Goal: Submit feedback/report problem

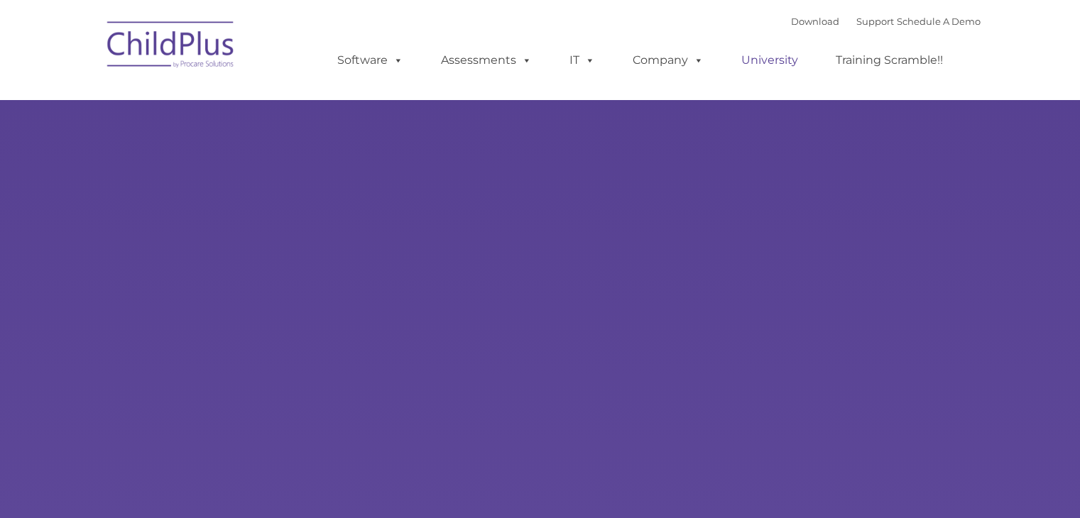
type input ""
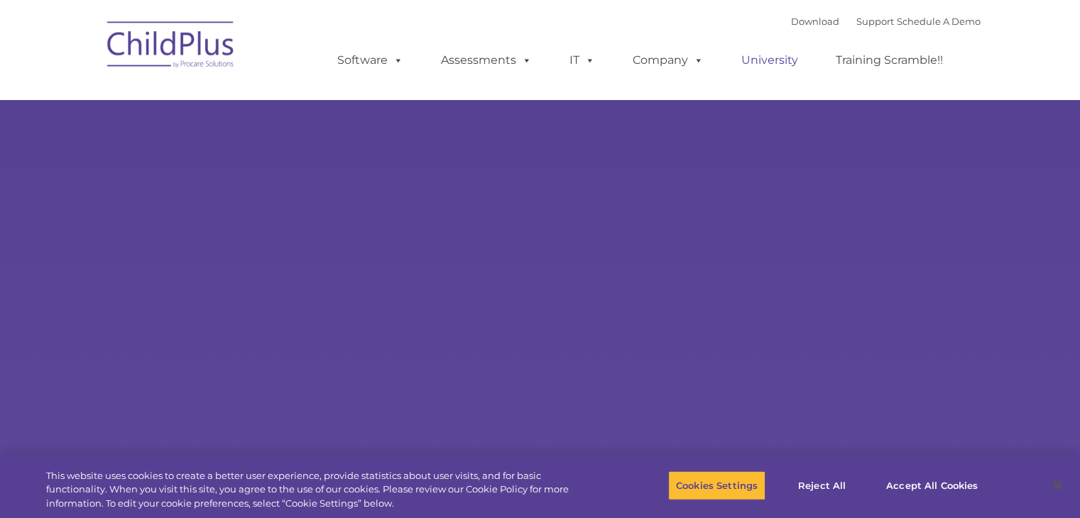
select select "MEDIUM"
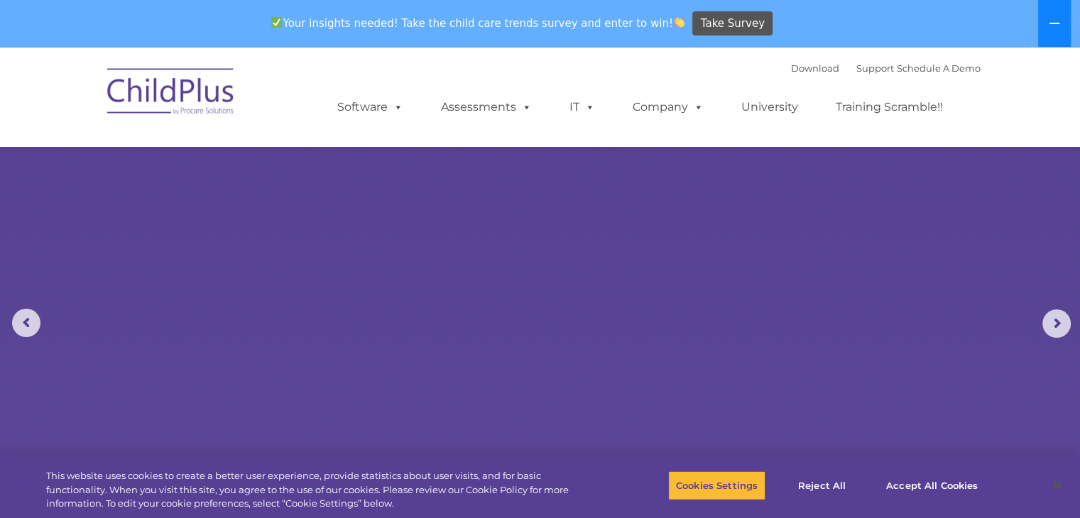
click at [1054, 23] on icon at bounding box center [1054, 23] width 10 height 1
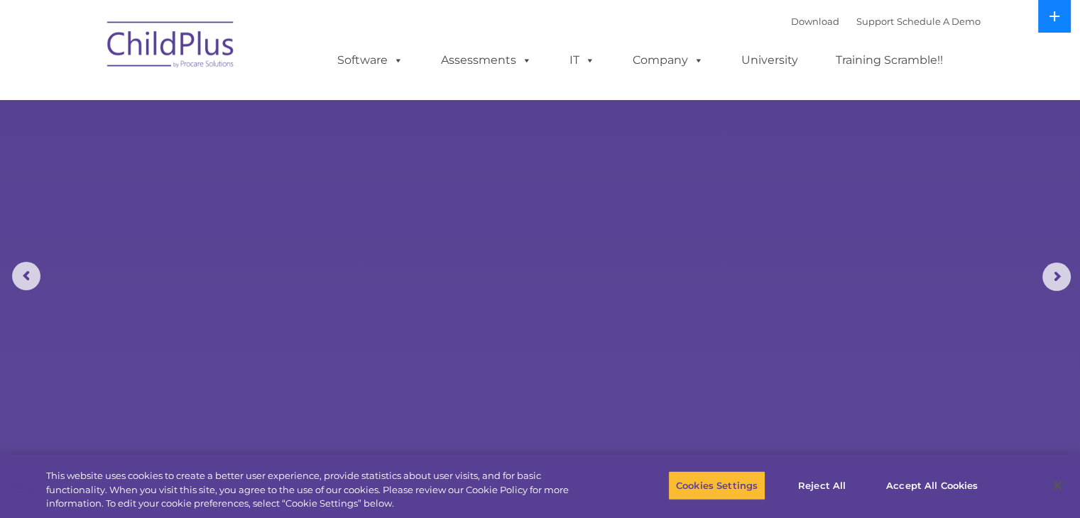
click at [1054, 23] on button at bounding box center [1054, 16] width 33 height 33
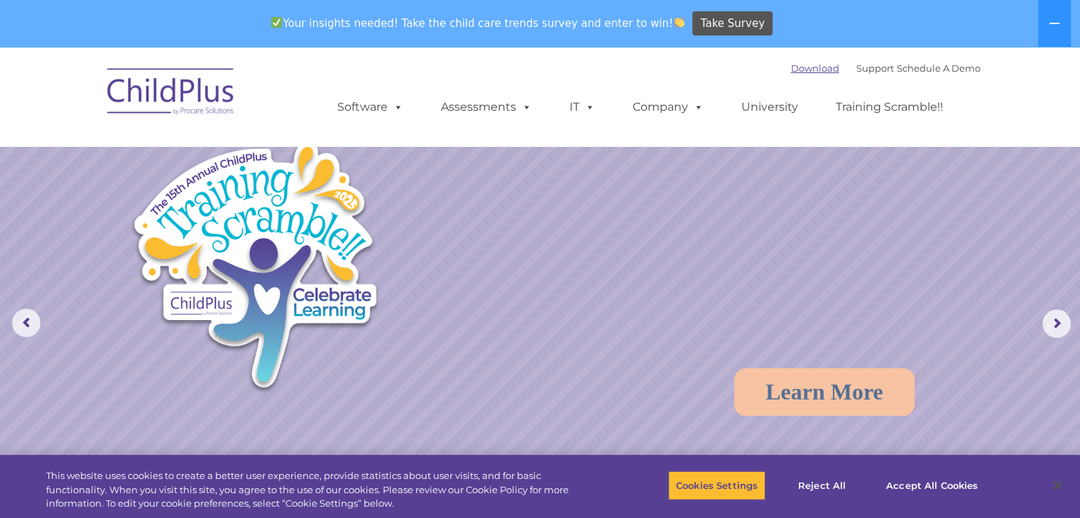
click at [791, 72] on link "Download" at bounding box center [815, 67] width 48 height 11
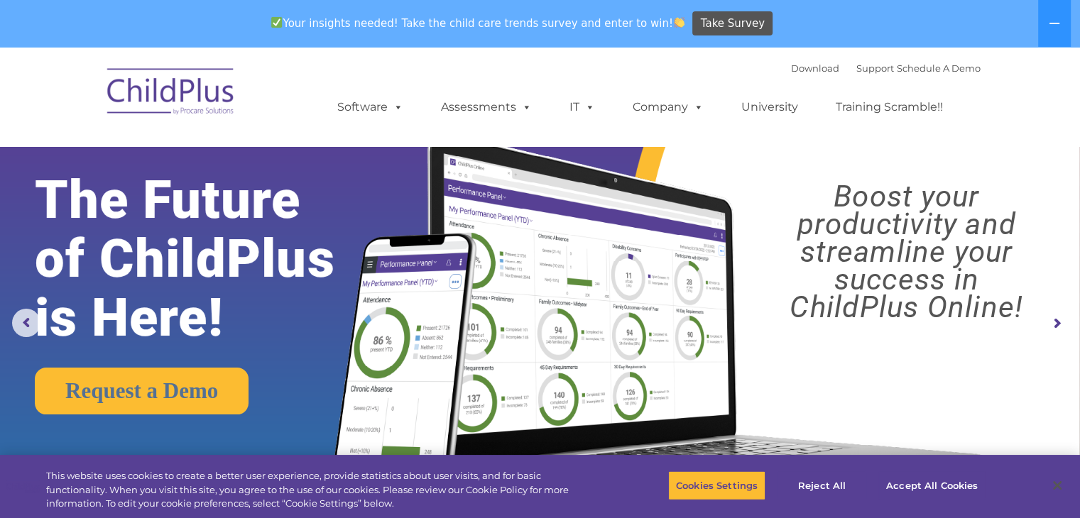
click at [157, 87] on img at bounding box center [171, 93] width 142 height 71
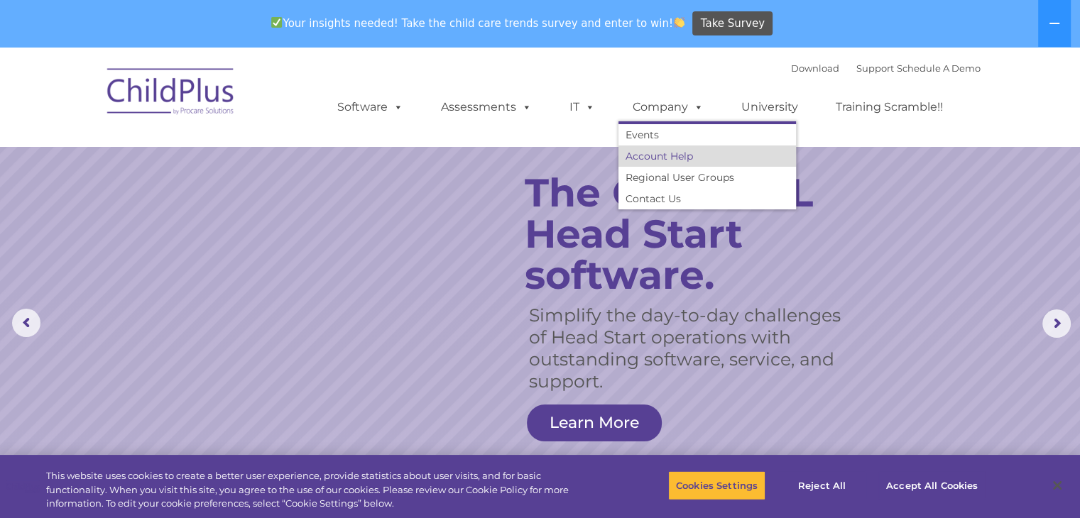
click at [673, 160] on link "Account Help" at bounding box center [706, 156] width 177 height 21
click at [628, 165] on link "Account Help" at bounding box center [706, 156] width 177 height 21
click at [630, 158] on link "Account Help" at bounding box center [706, 156] width 177 height 21
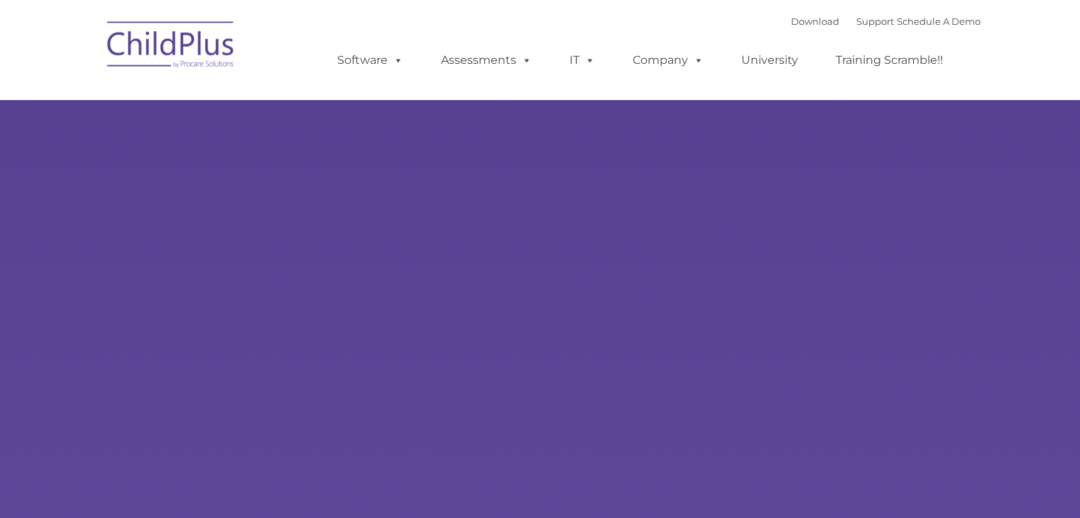
type input ""
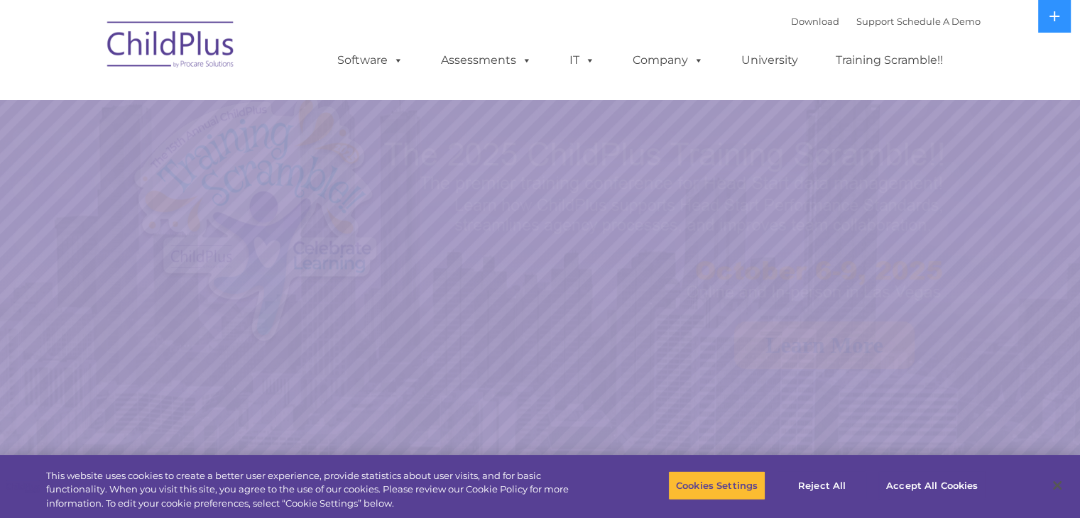
select select "MEDIUM"
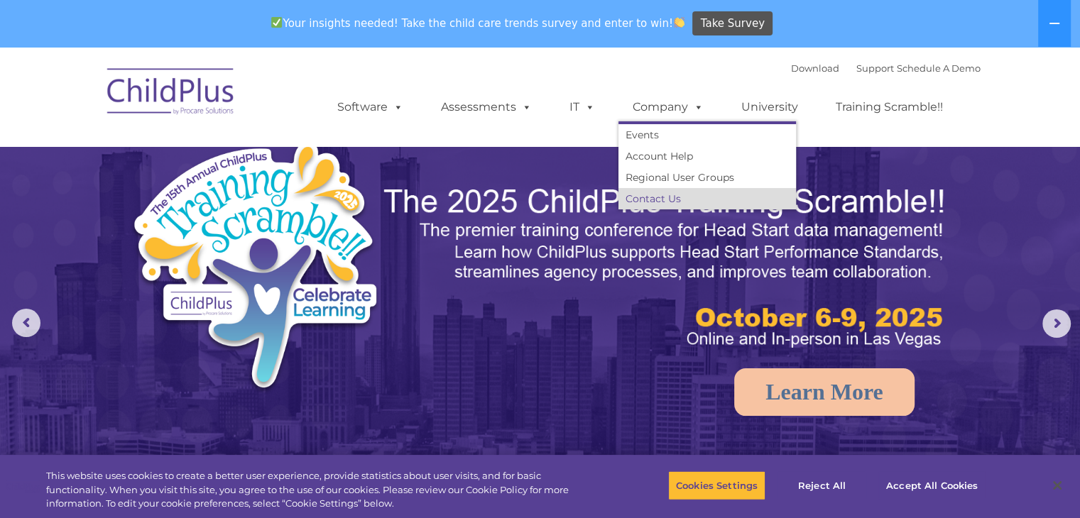
click at [643, 197] on link "Contact Us" at bounding box center [706, 198] width 177 height 21
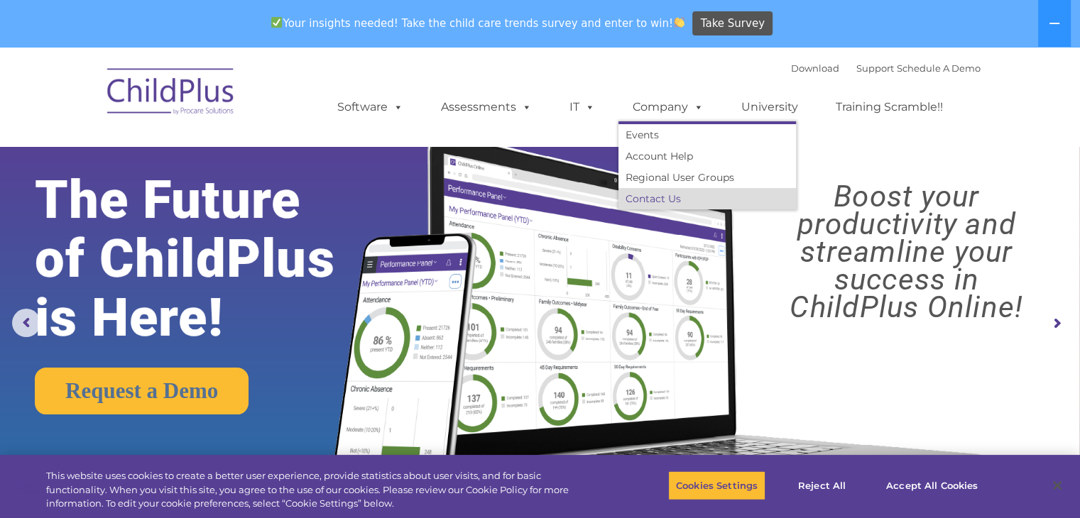
click at [714, 204] on link "Contact Us" at bounding box center [706, 198] width 177 height 21
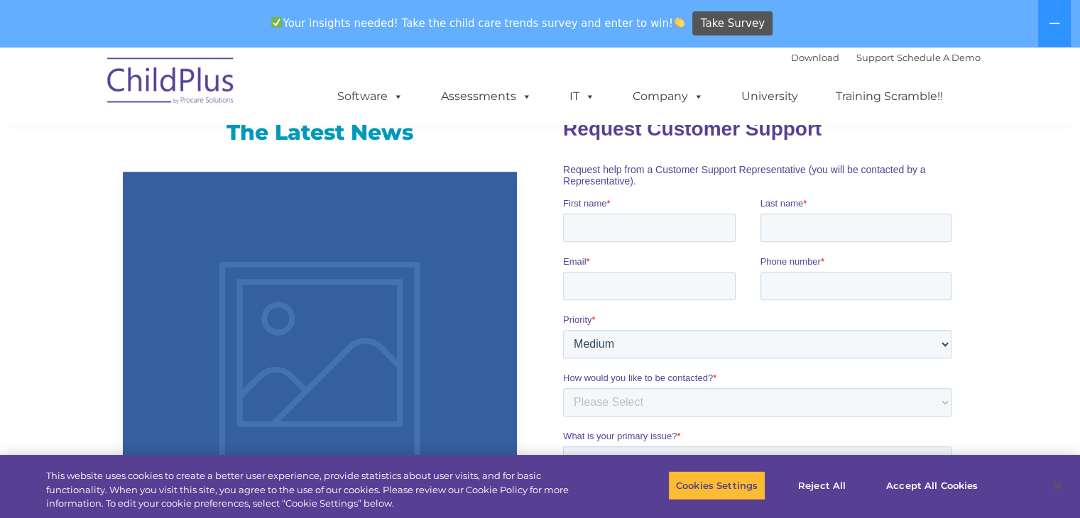
scroll to position [914, 0]
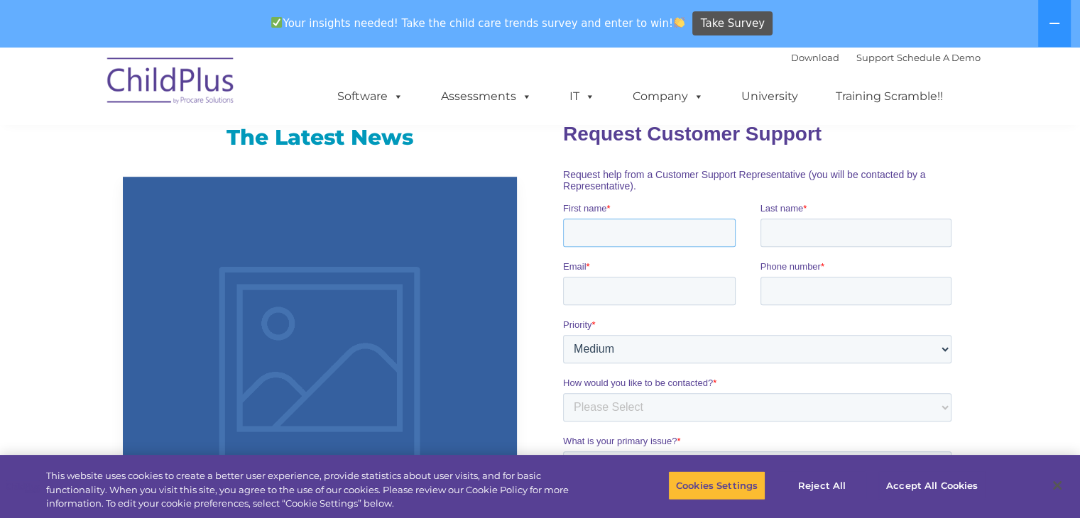
click at [576, 242] on input "First name *" at bounding box center [649, 232] width 173 height 28
type input "Jessica"
type input "Vitale"
type input "jvitale@marshall-starke.org"
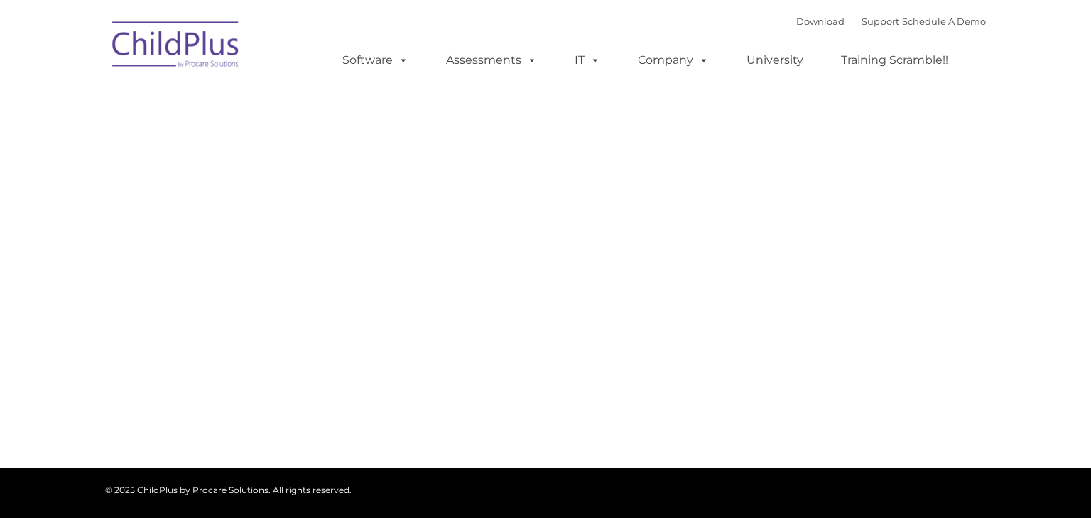
type input ""
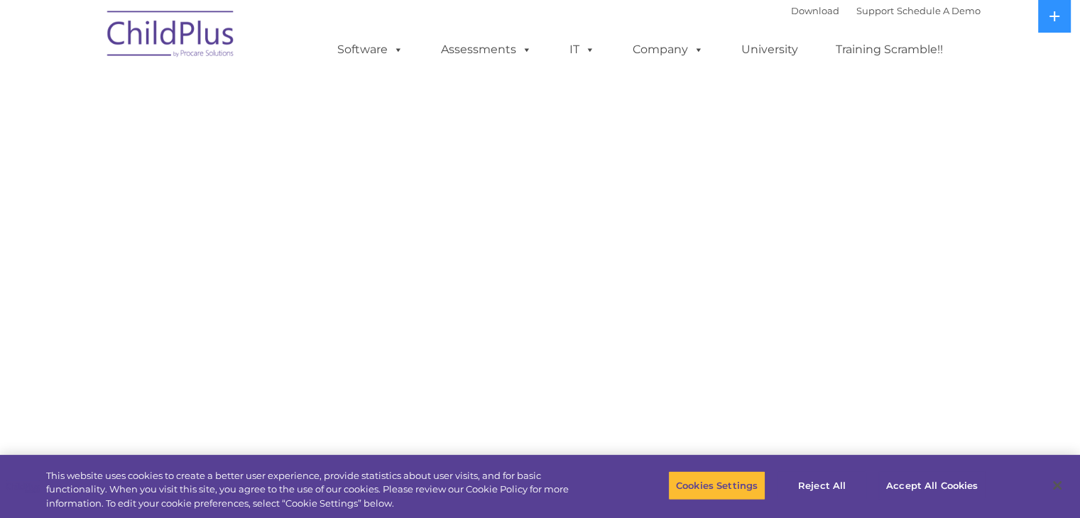
select select "MEDIUM"
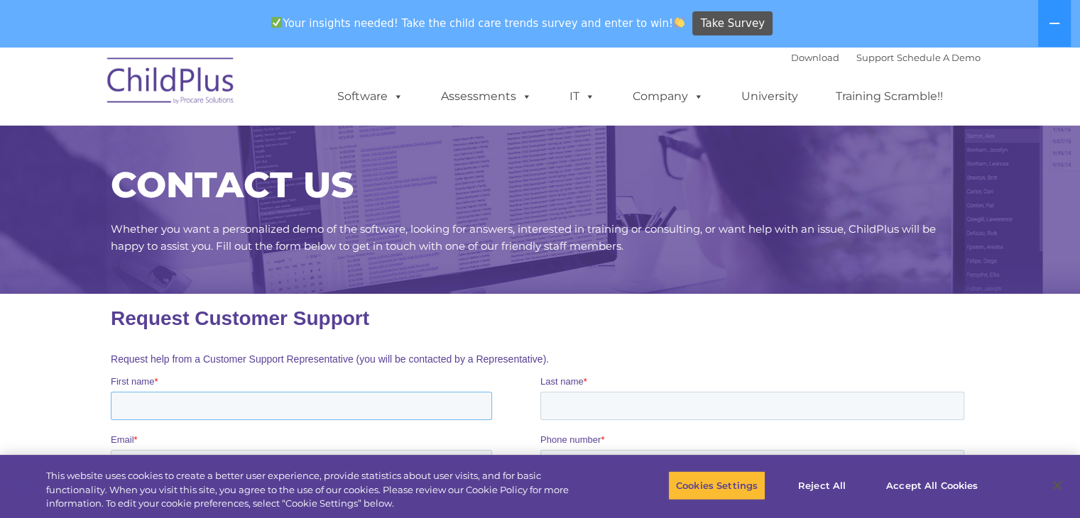
click at [388, 405] on input "First name *" at bounding box center [300, 406] width 381 height 28
type input "Jessica"
type input "Vitale"
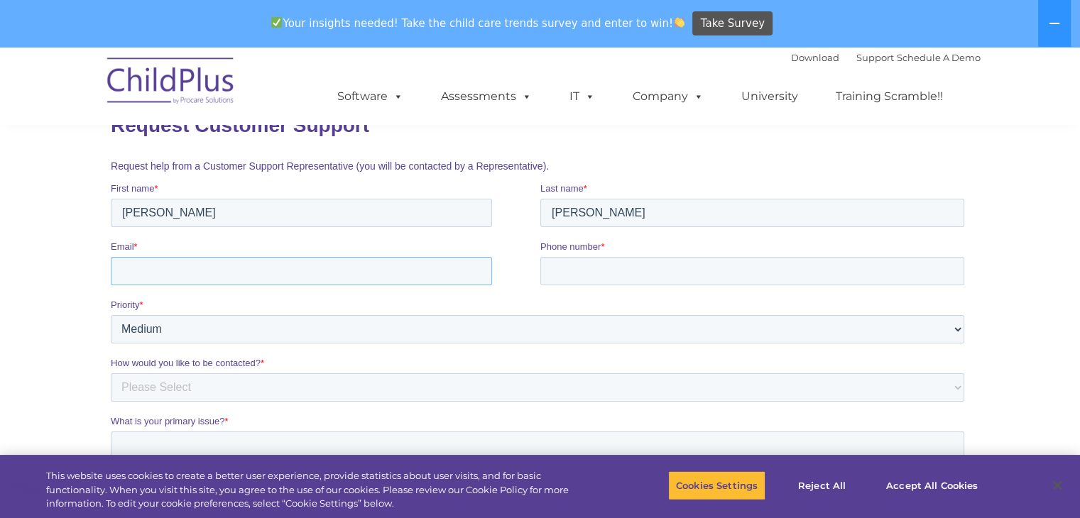
scroll to position [238, 0]
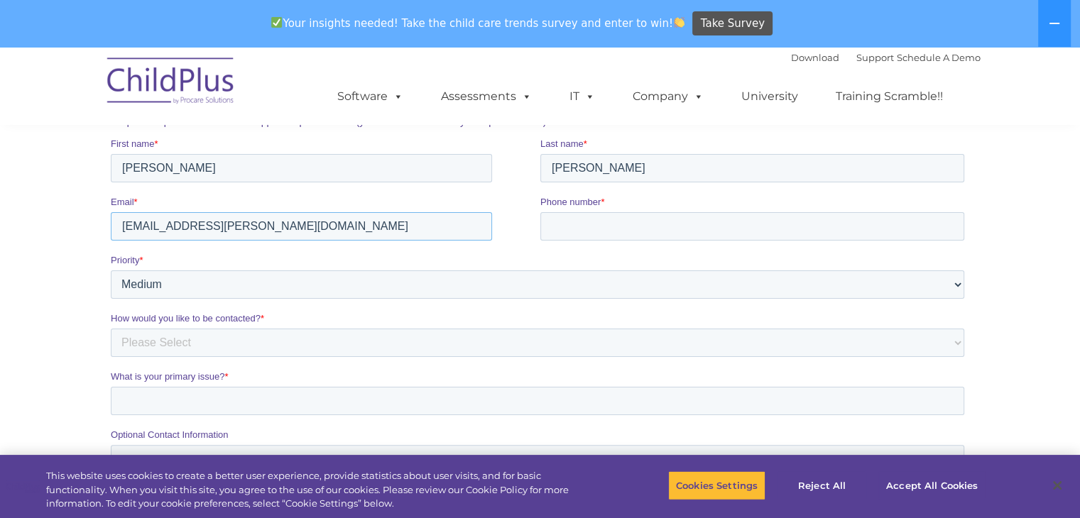
type input "jvitale@marshall-starke.org"
type input "765-469-6960"
click at [925, 294] on select "Please Select Low Medium High" at bounding box center [536, 284] width 853 height 28
select select "HIGH"
click at [110, 270] on select "Please Select Low Medium High" at bounding box center [536, 284] width 853 height 28
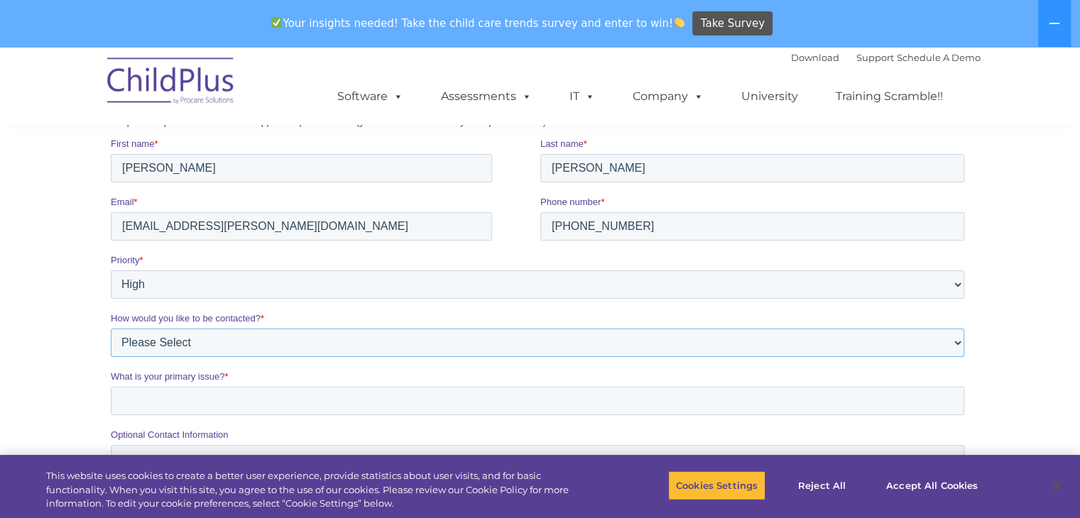
click at [364, 346] on select "Please Select Phone Email" at bounding box center [536, 343] width 853 height 28
select select "Email"
click at [110, 329] on select "Please Select Phone Email" at bounding box center [536, 343] width 853 height 28
click at [331, 417] on fieldset "What is your primary issue? *" at bounding box center [539, 399] width 859 height 58
click at [329, 405] on input "What is your primary issue? *" at bounding box center [536, 401] width 853 height 28
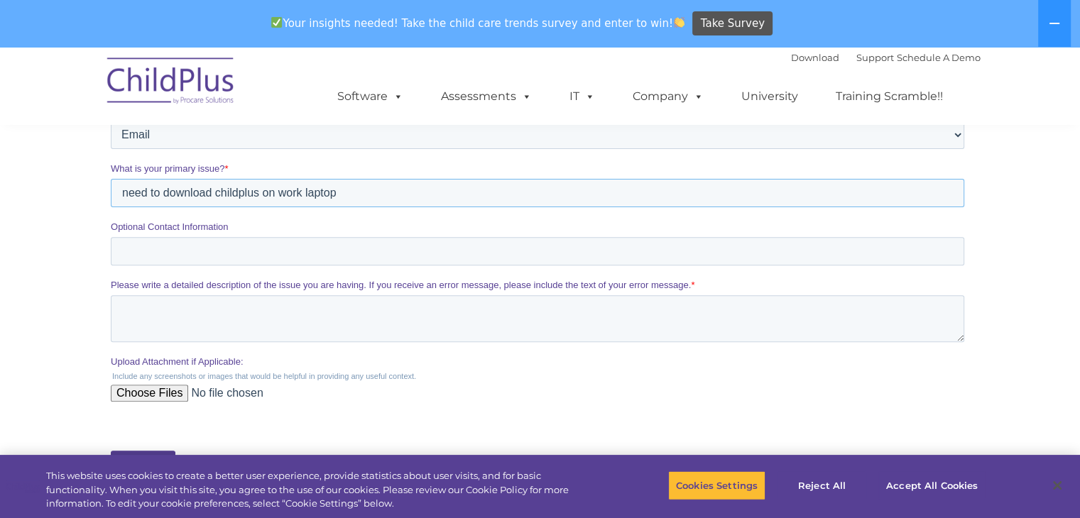
scroll to position [462, 0]
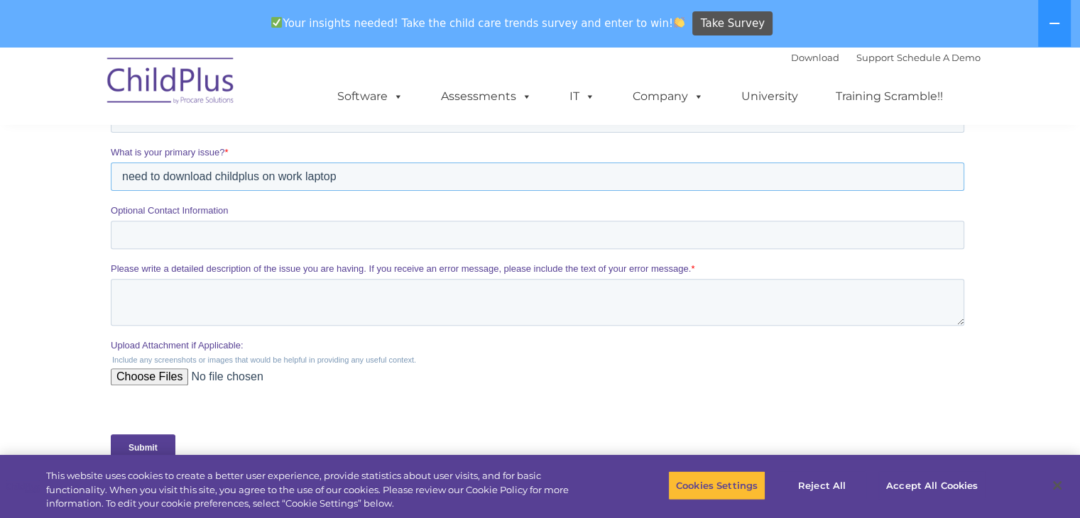
type input "need to download childplus on work laptop"
click at [289, 234] on input "Optional Contact Information" at bounding box center [536, 235] width 853 height 28
click at [255, 300] on textarea "Please write a detailed description of the issue you are having. If you receive…" at bounding box center [536, 302] width 853 height 47
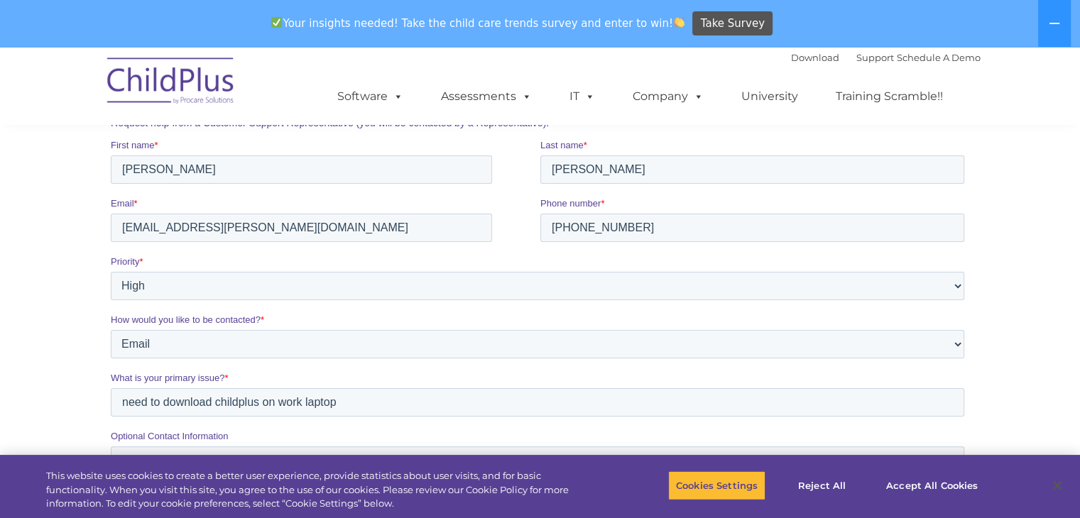
scroll to position [223, 0]
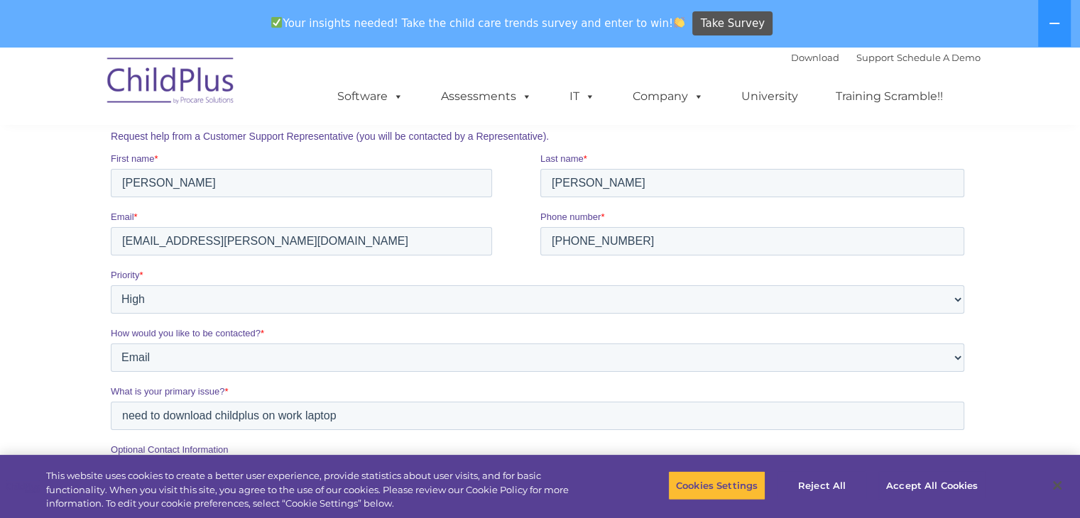
type textarea "i would like to be able to update my files and need to download the childplus t…"
click at [1062, 155] on section "CONTACT US Whether you want a personalized demo of the software, looking for an…" at bounding box center [540, 281] width 1080 height 914
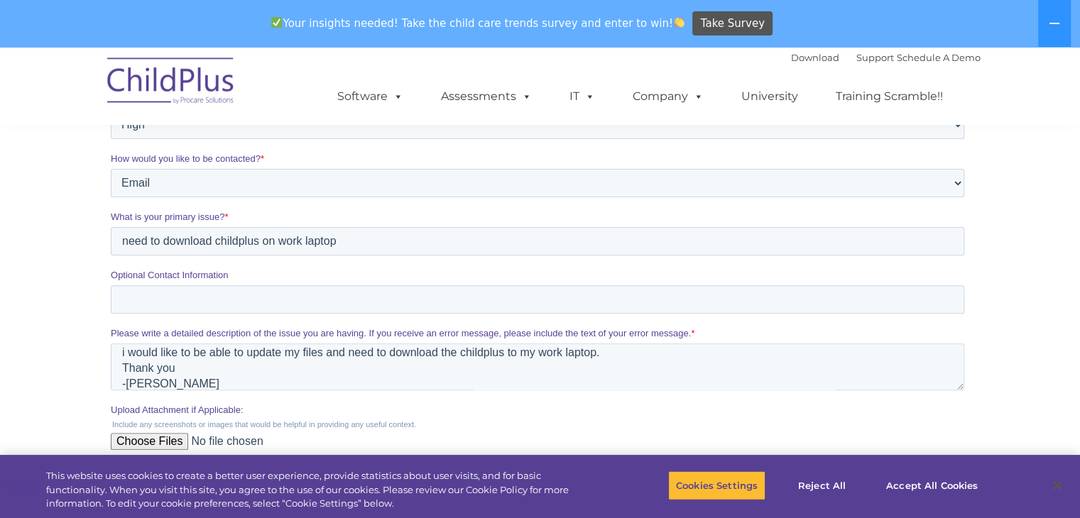
scroll to position [537, 0]
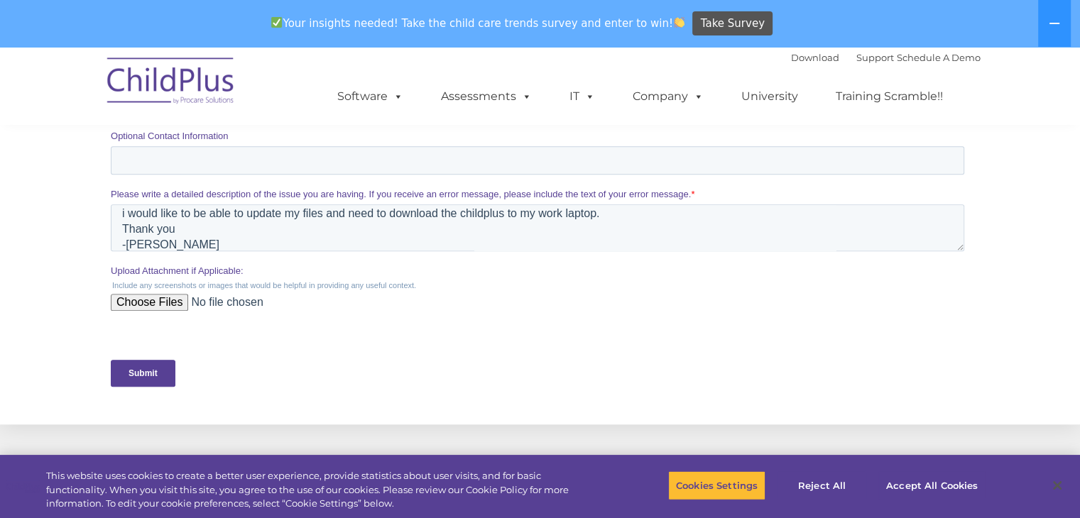
click at [144, 371] on input "Submit" at bounding box center [142, 373] width 65 height 27
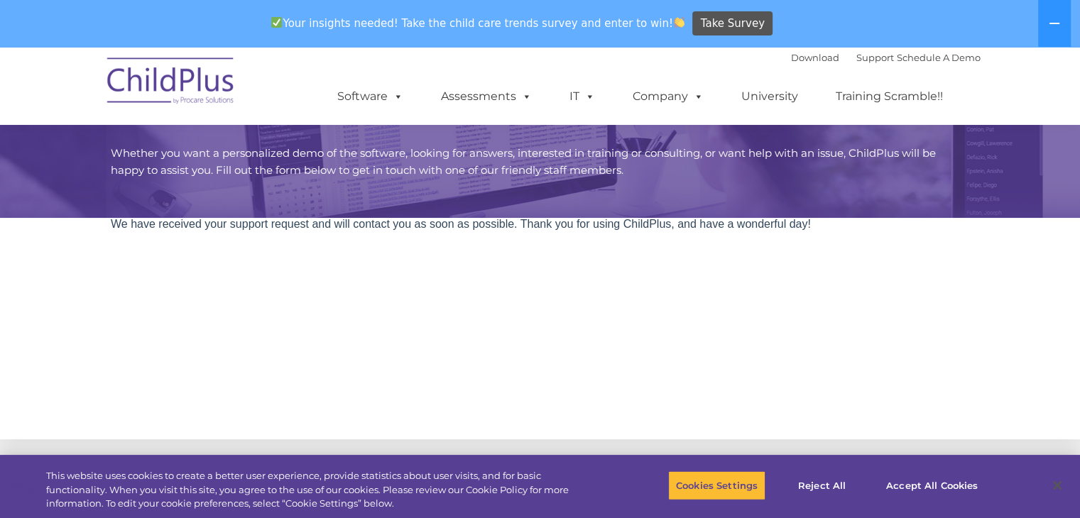
scroll to position [57, 0]
